Goal: Information Seeking & Learning: Learn about a topic

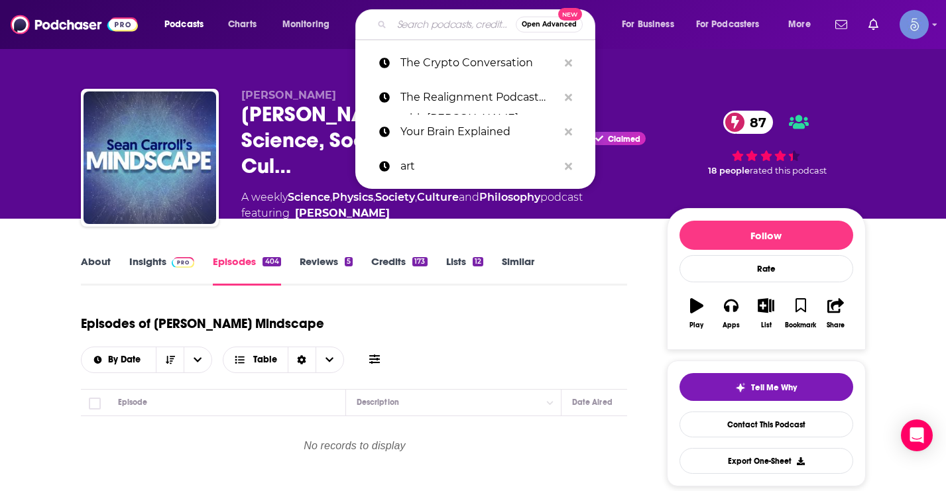
click at [416, 21] on input "Search podcasts, credits, & more..." at bounding box center [454, 24] width 124 height 21
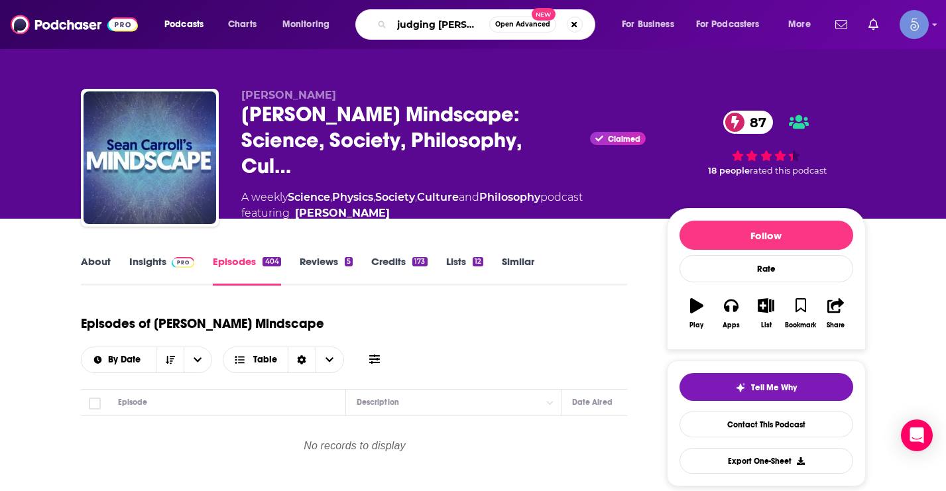
type input "judging [PERSON_NAME]"
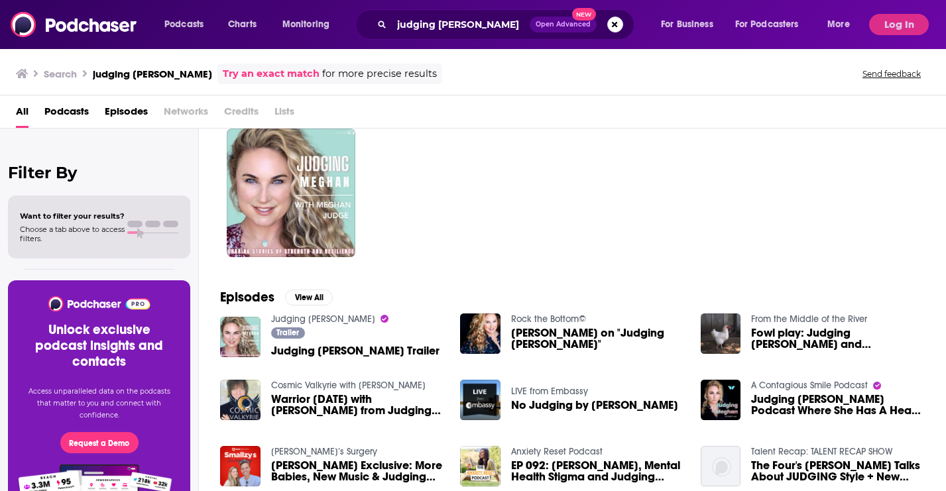
scroll to position [44, 0]
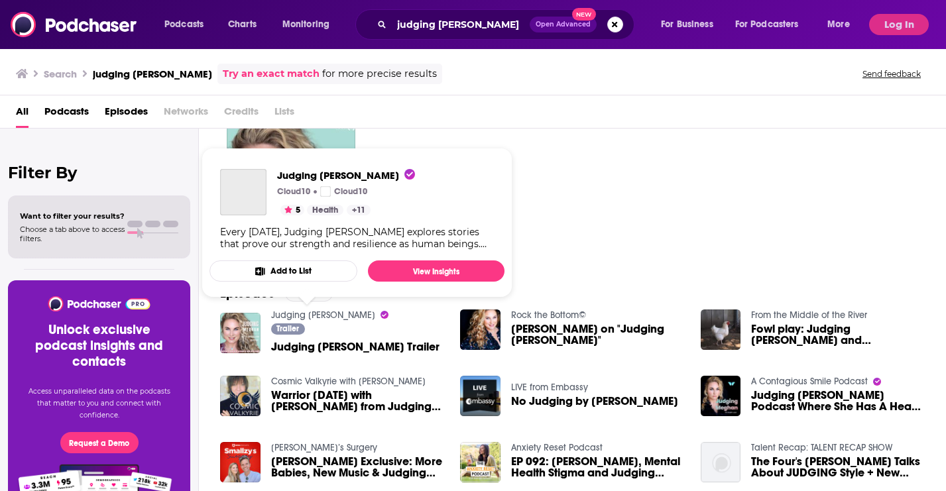
click at [318, 312] on link "Judging [PERSON_NAME]" at bounding box center [323, 315] width 104 height 11
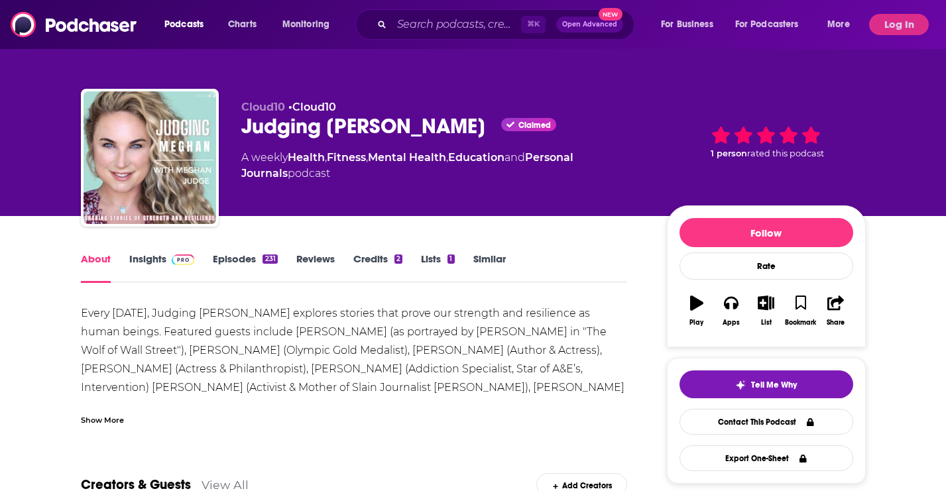
click at [152, 257] on link "Insights" at bounding box center [162, 268] width 66 height 30
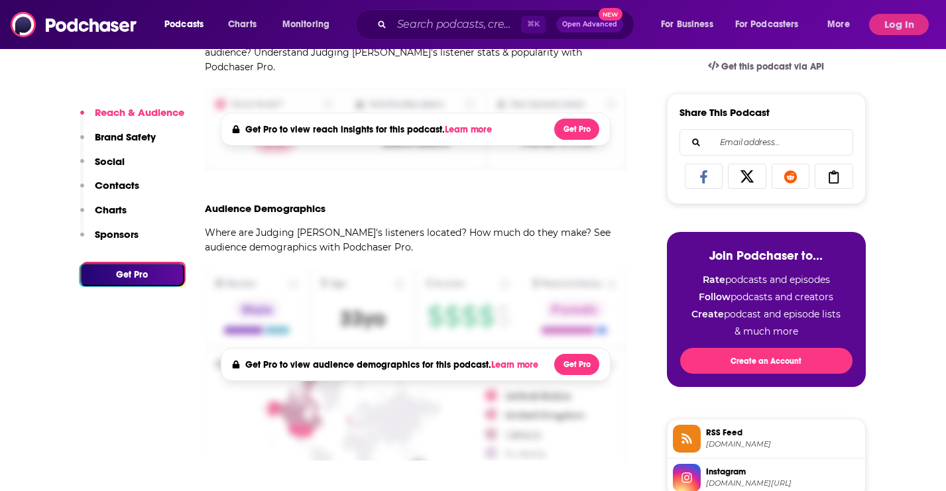
scroll to position [263, 0]
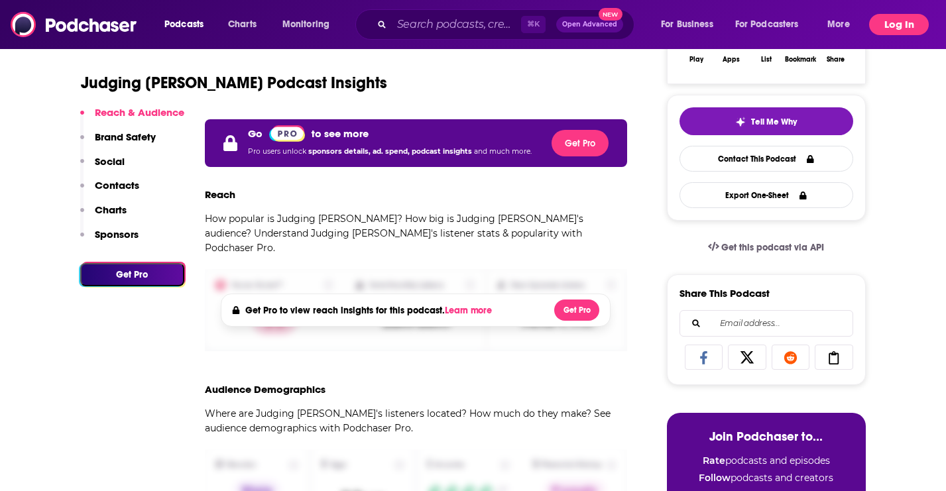
click at [881, 21] on button "Log In" at bounding box center [899, 24] width 60 height 21
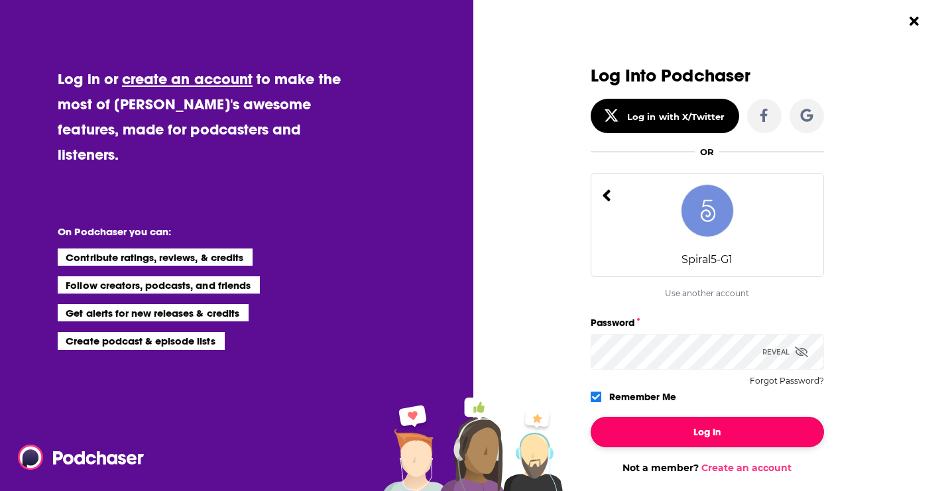
click at [693, 439] on button "Log In" at bounding box center [707, 432] width 233 height 30
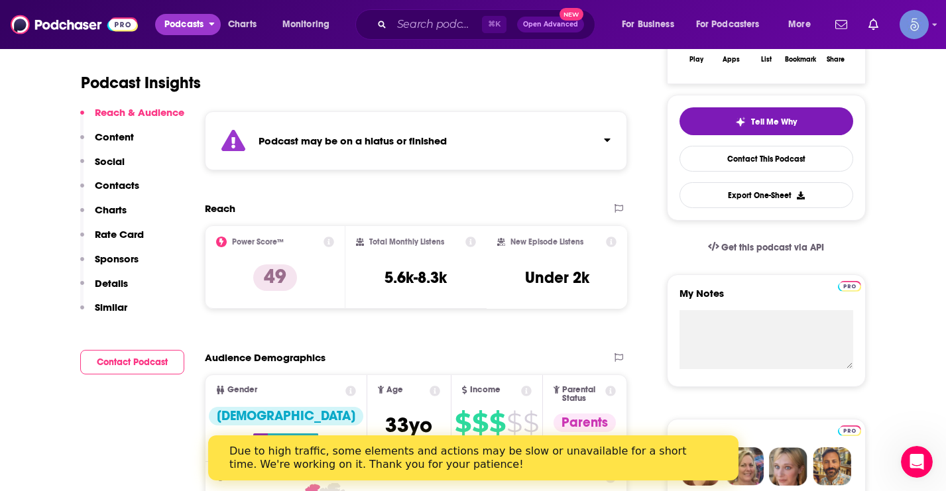
click at [185, 27] on span "Podcasts" at bounding box center [183, 24] width 39 height 19
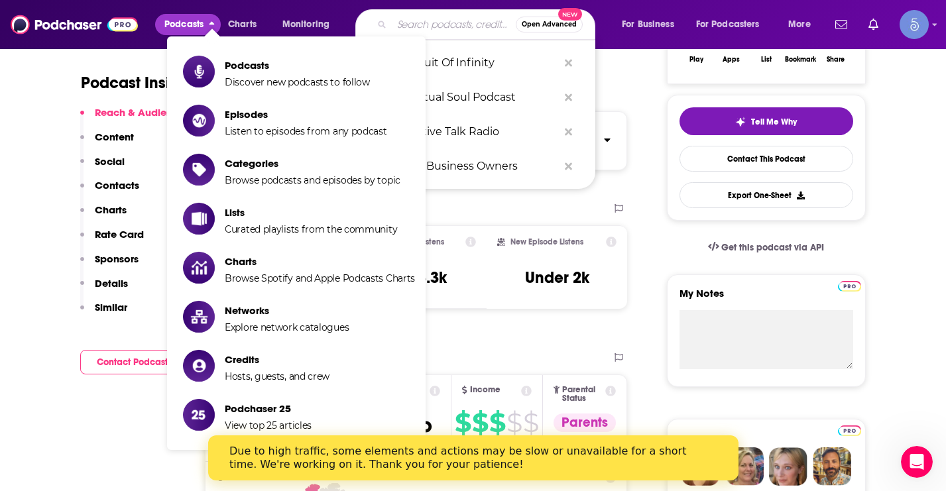
click at [443, 23] on input "Search podcasts, credits, & more..." at bounding box center [454, 24] width 124 height 21
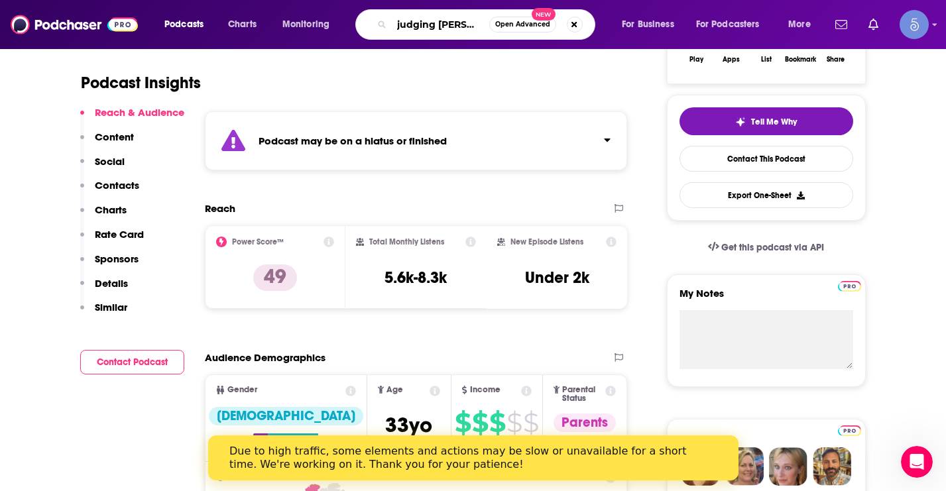
type input "judging [PERSON_NAME]"
click at [438, 26] on input "judging [PERSON_NAME]" at bounding box center [440, 24] width 97 height 21
click at [477, 21] on input "judging [PERSON_NAME]" at bounding box center [440, 24] width 97 height 21
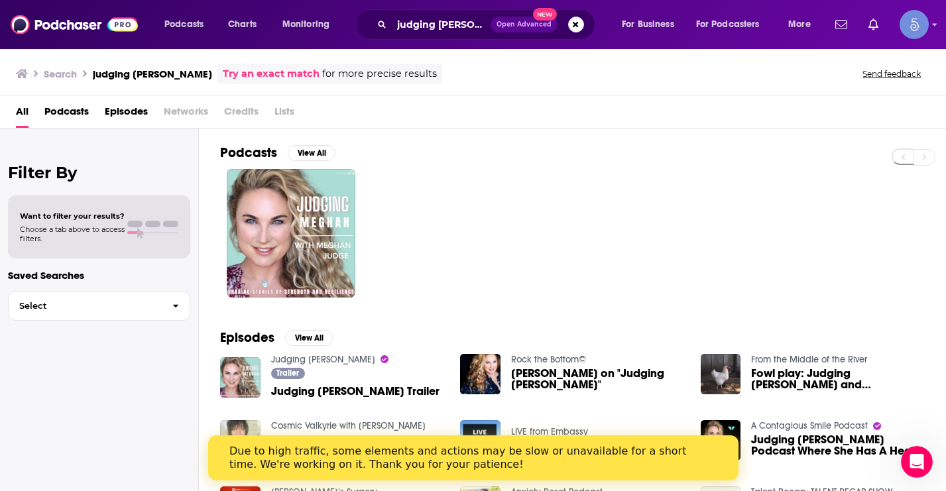
click at [313, 390] on span "Judging [PERSON_NAME] Trailer" at bounding box center [355, 391] width 168 height 11
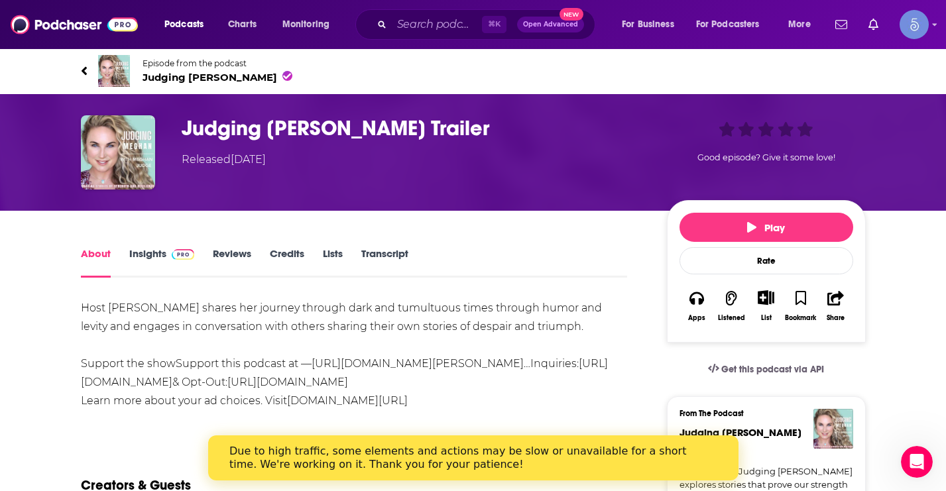
click at [159, 249] on link "Insights" at bounding box center [162, 262] width 66 height 30
click at [156, 72] on span "Judging [PERSON_NAME]" at bounding box center [218, 77] width 150 height 13
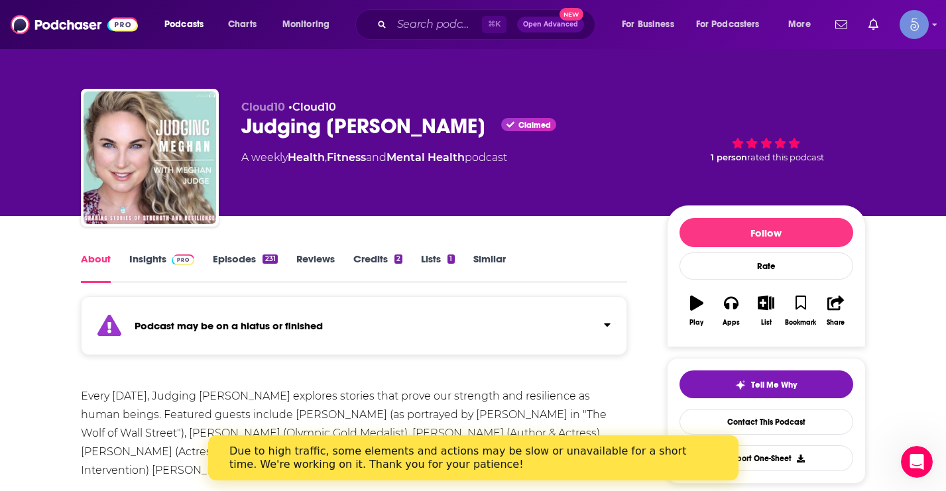
click at [146, 257] on link "Insights" at bounding box center [162, 268] width 66 height 30
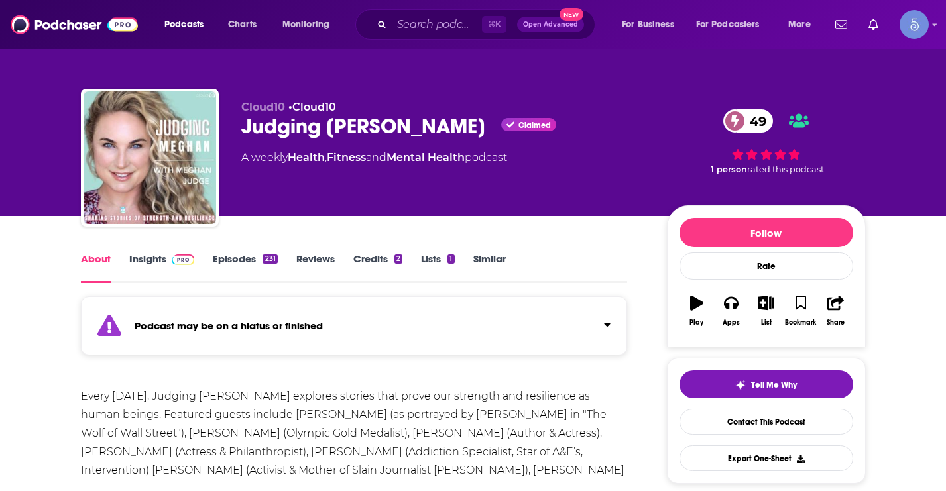
click at [349, 24] on div "Podcasts Charts Monitoring" at bounding box center [261, 24] width 213 height 21
click at [415, 21] on input "Search podcasts, credits, & more..." at bounding box center [437, 24] width 90 height 21
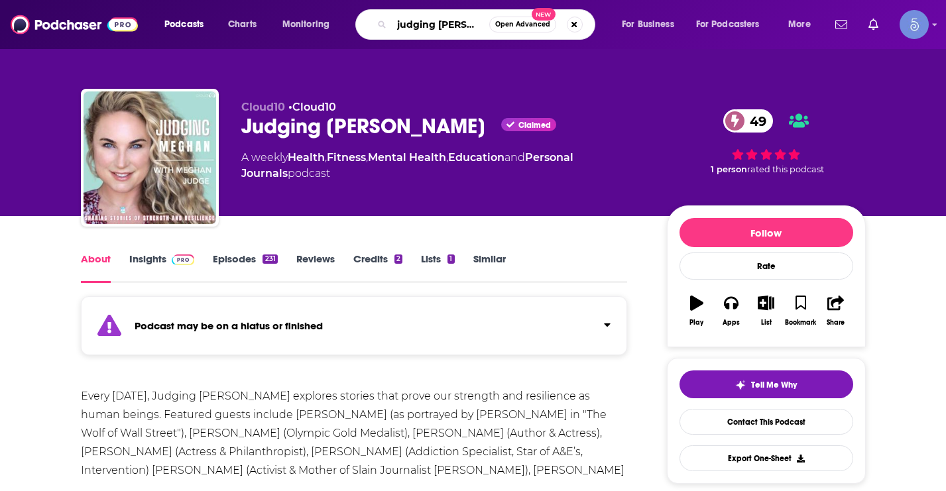
type input "judging [PERSON_NAME]"
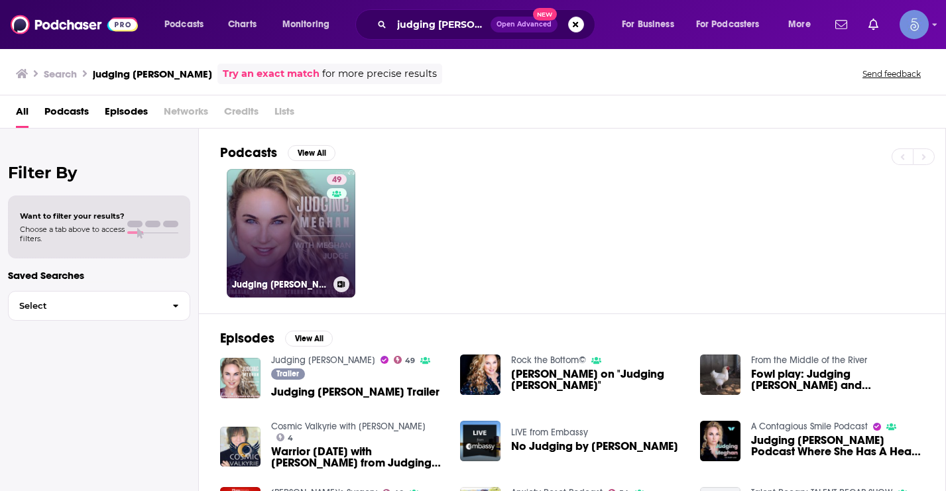
click at [270, 223] on link "49 Judging [PERSON_NAME]" at bounding box center [291, 233] width 129 height 129
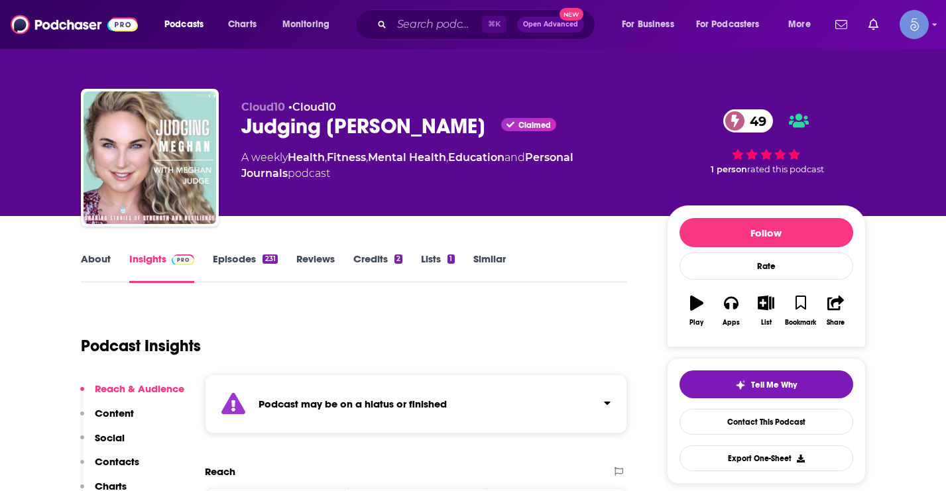
click at [152, 263] on link "Insights" at bounding box center [162, 268] width 66 height 30
click at [241, 258] on link "Episodes 231" at bounding box center [245, 268] width 64 height 30
